Goal: Check status: Check status

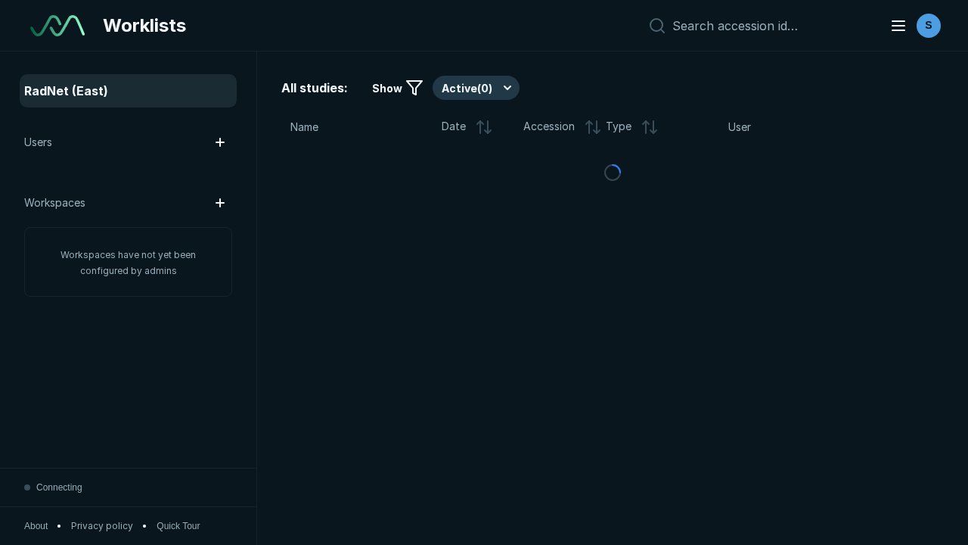
scroll to position [4131, 6301]
